Goal: Find specific page/section: Find specific page/section

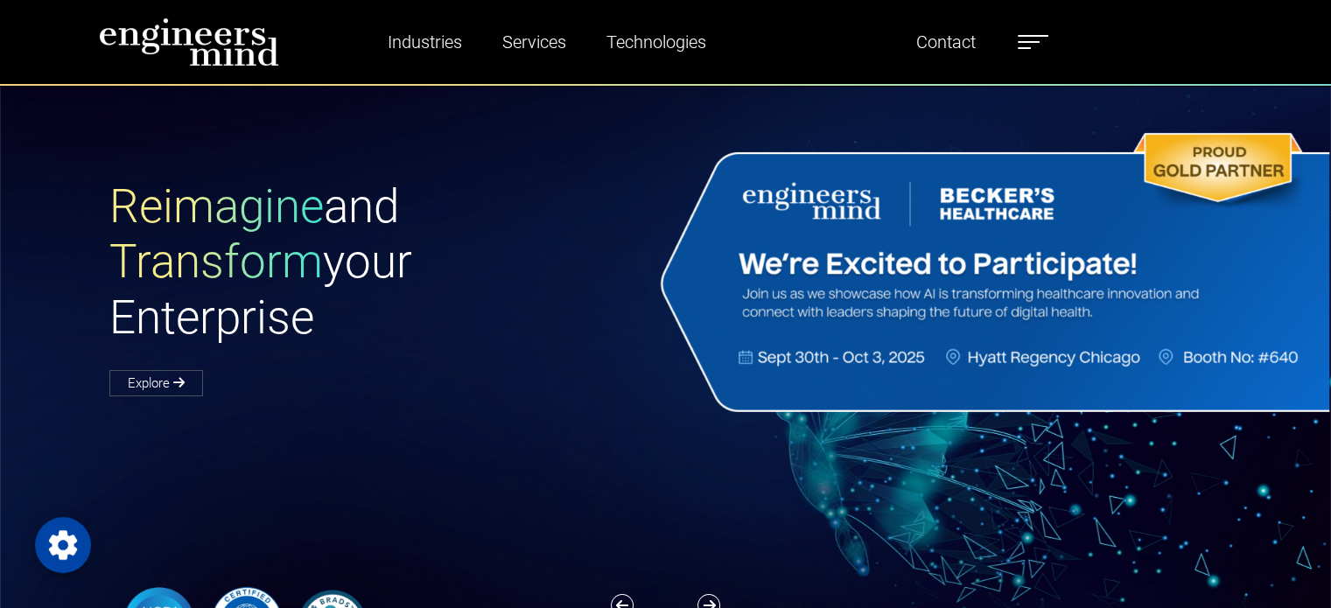
click at [1033, 53] on label at bounding box center [1033, 42] width 31 height 23
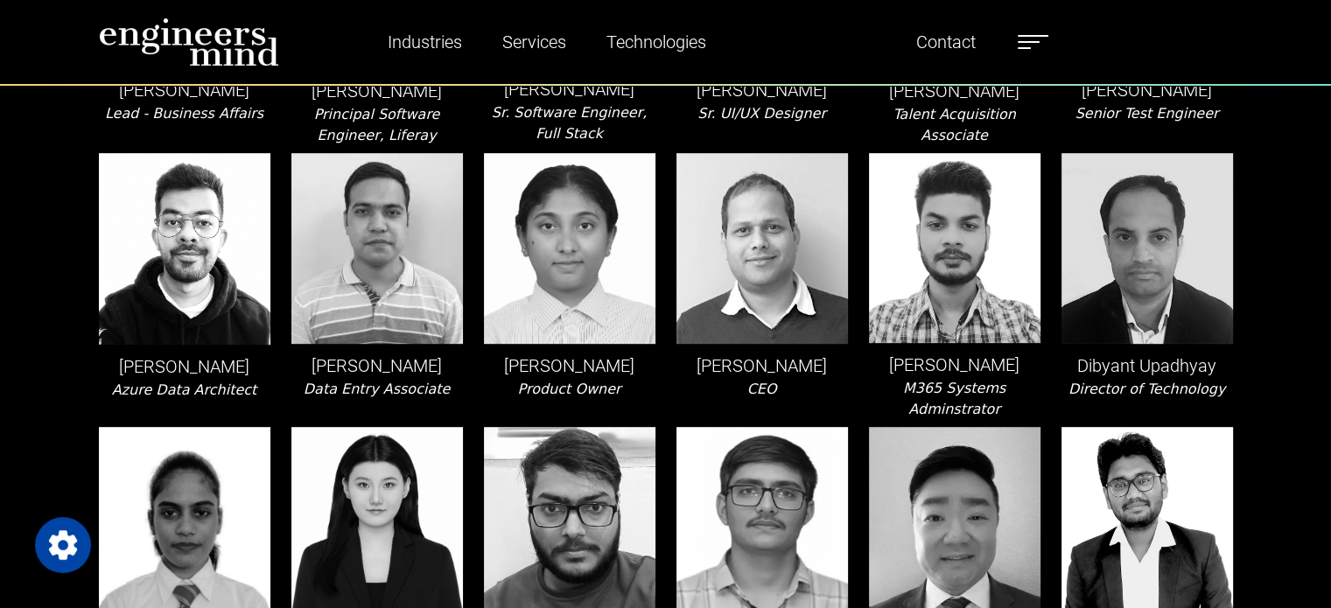
scroll to position [700, 0]
